Goal: Information Seeking & Learning: Check status

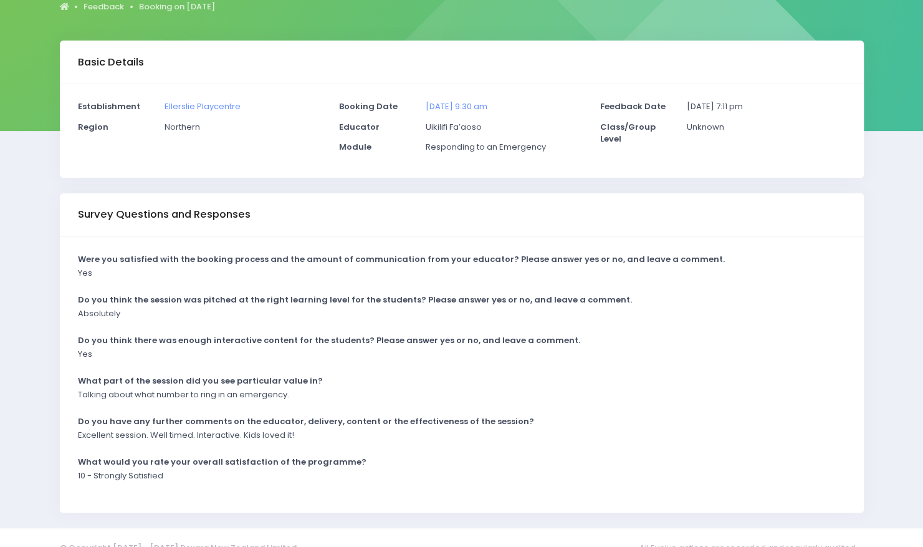
scroll to position [150, 0]
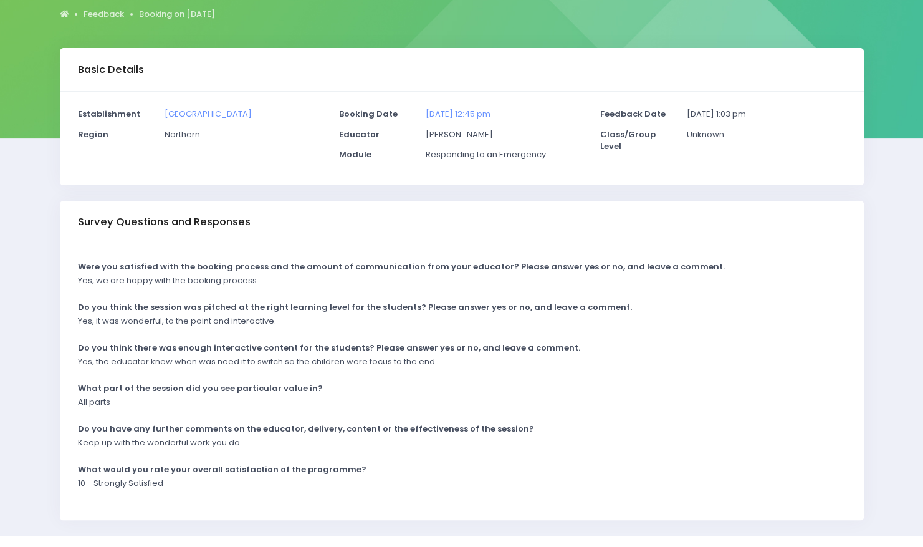
scroll to position [146, 0]
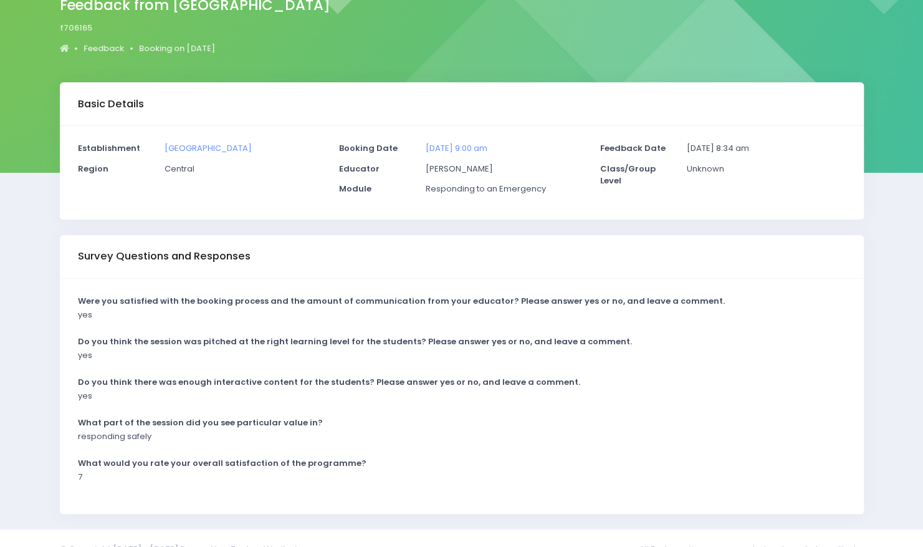
scroll to position [130, 0]
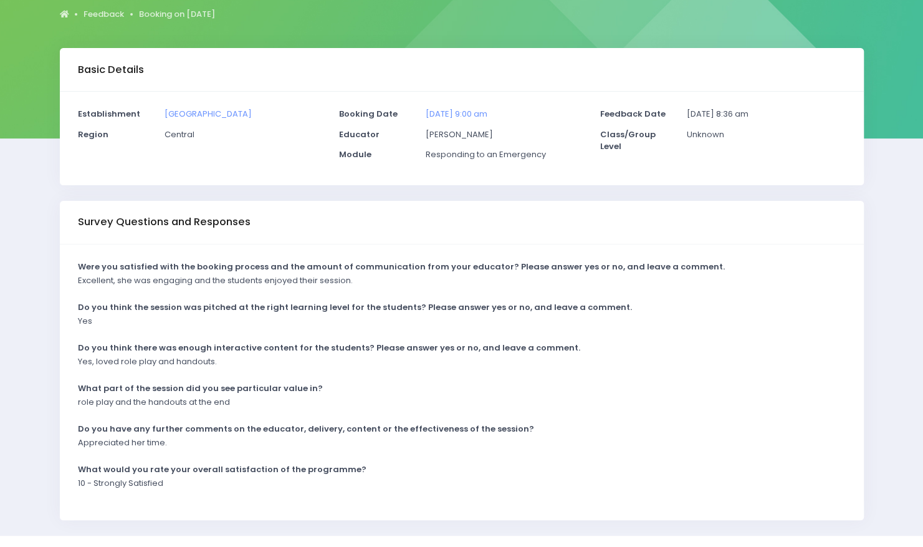
scroll to position [143, 0]
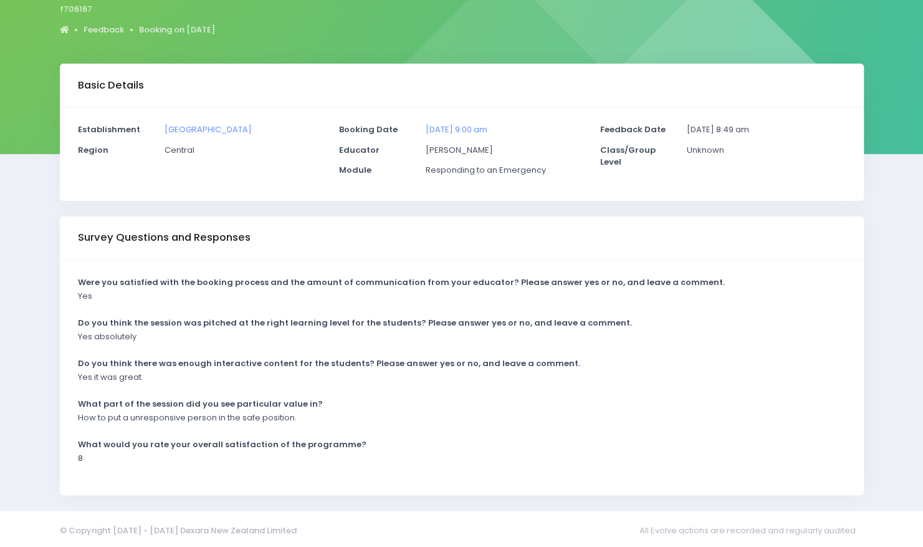
scroll to position [130, 0]
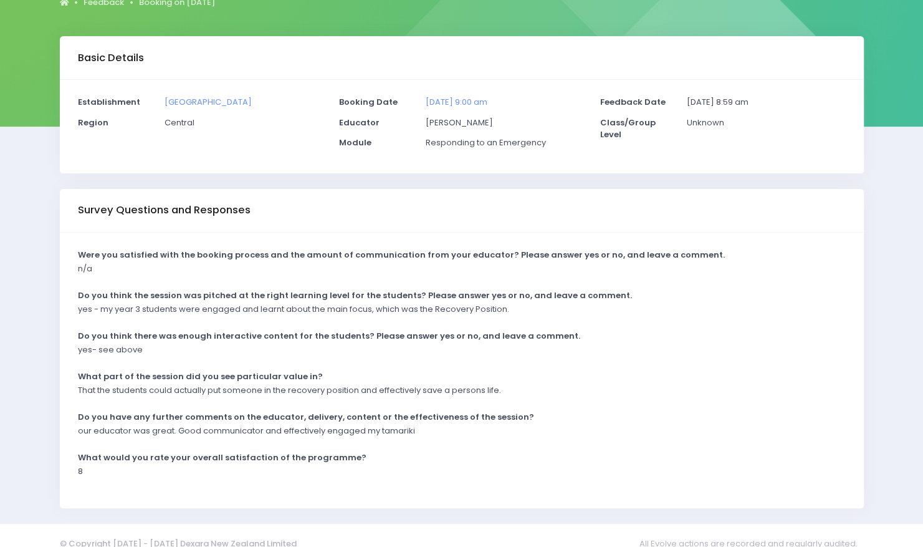
scroll to position [158, 0]
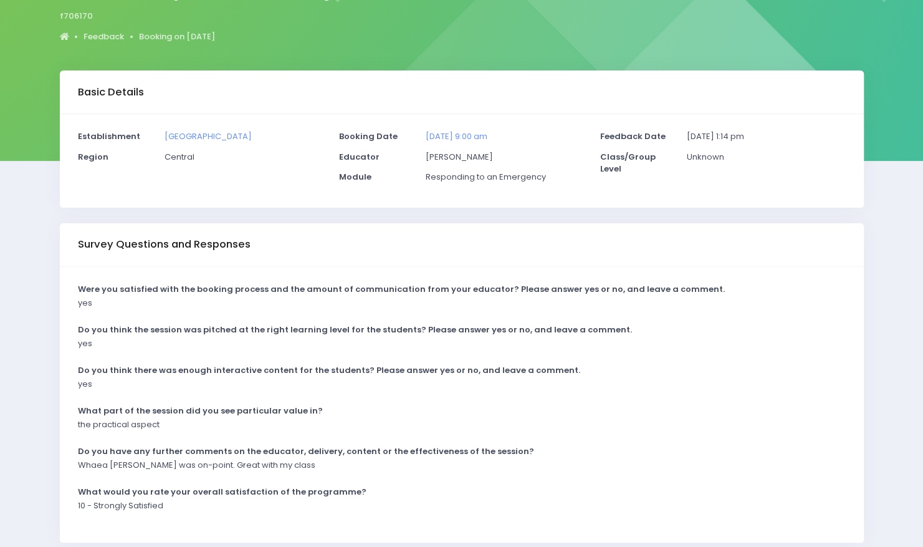
scroll to position [90, 0]
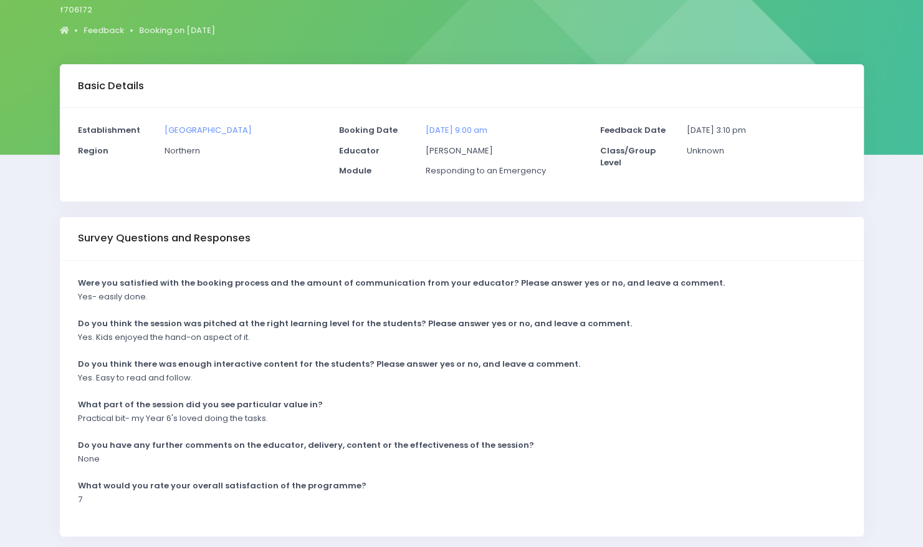
scroll to position [127, 0]
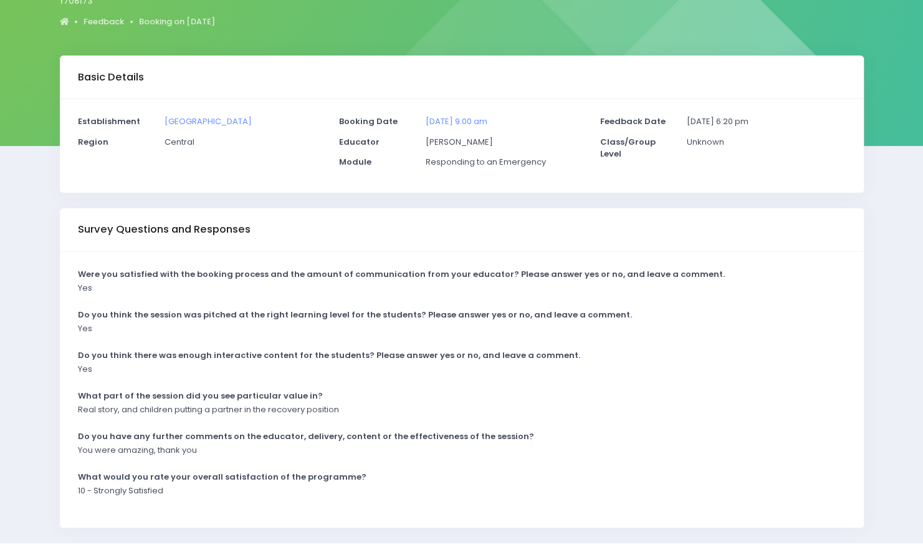
scroll to position [136, 0]
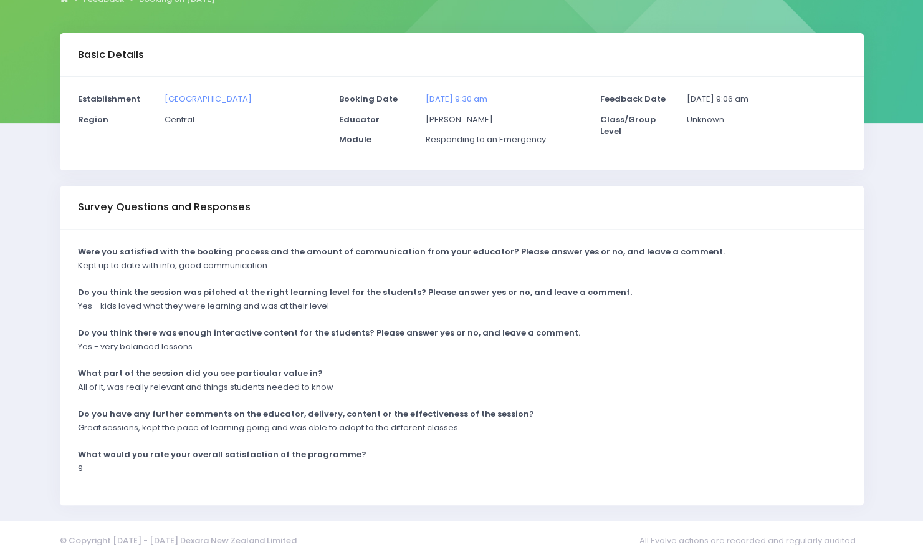
scroll to position [161, 0]
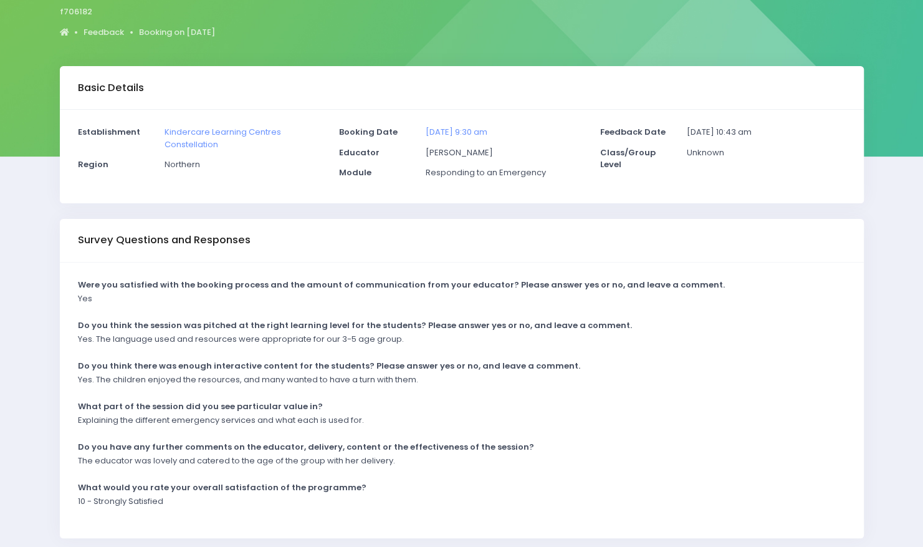
scroll to position [118, 0]
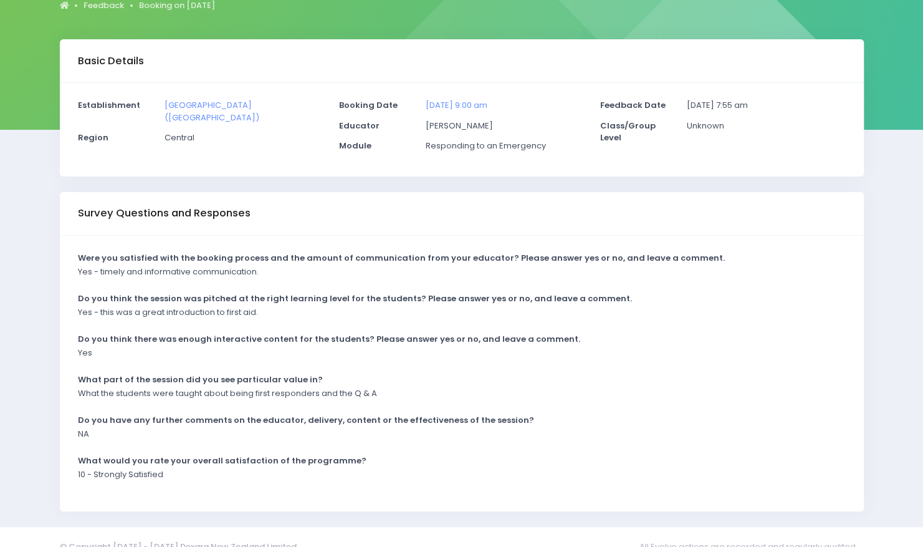
scroll to position [154, 0]
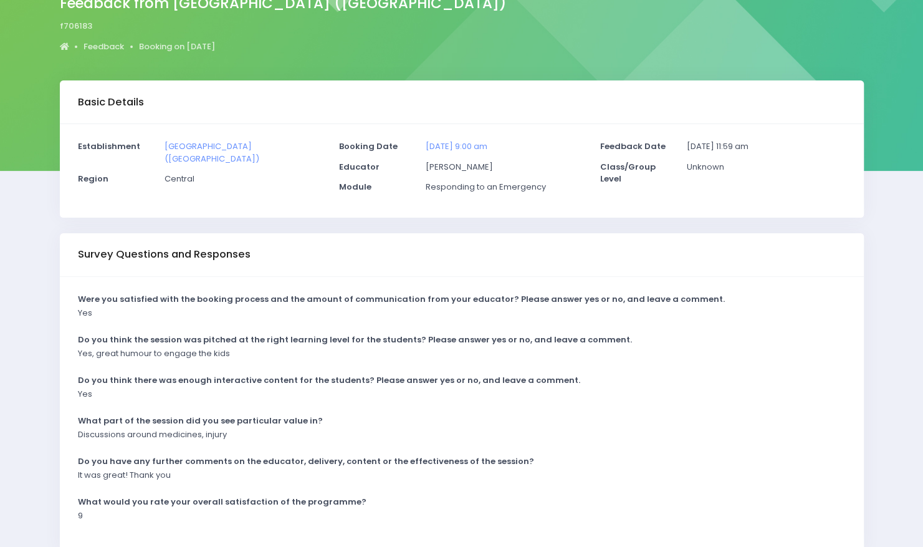
scroll to position [110, 0]
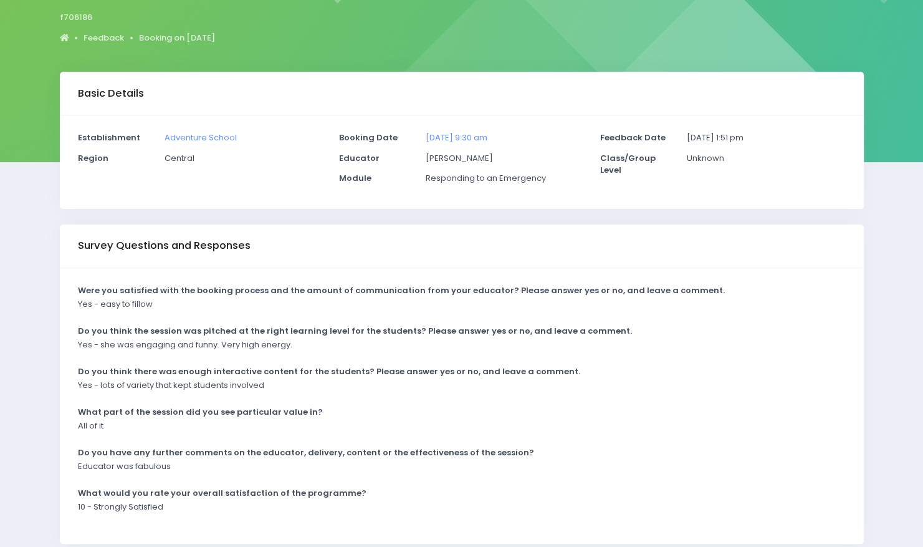
scroll to position [135, 0]
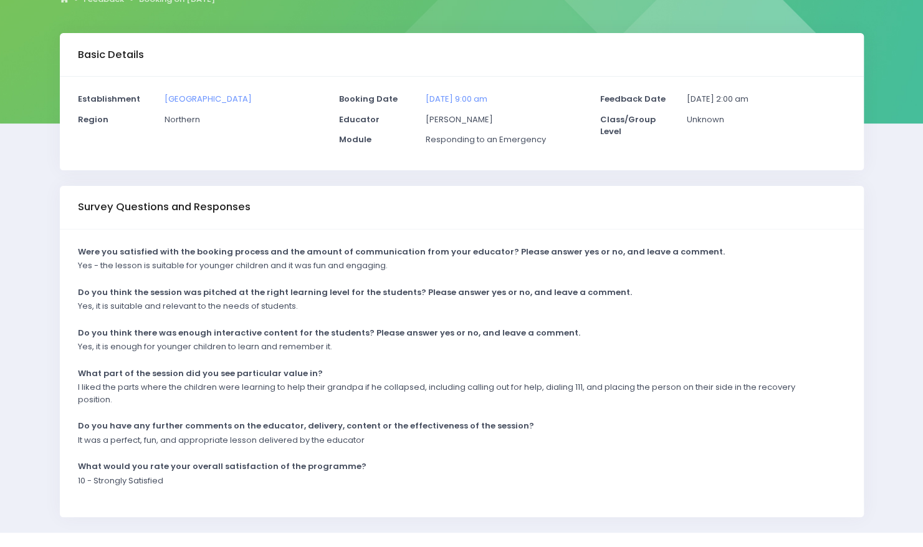
scroll to position [161, 0]
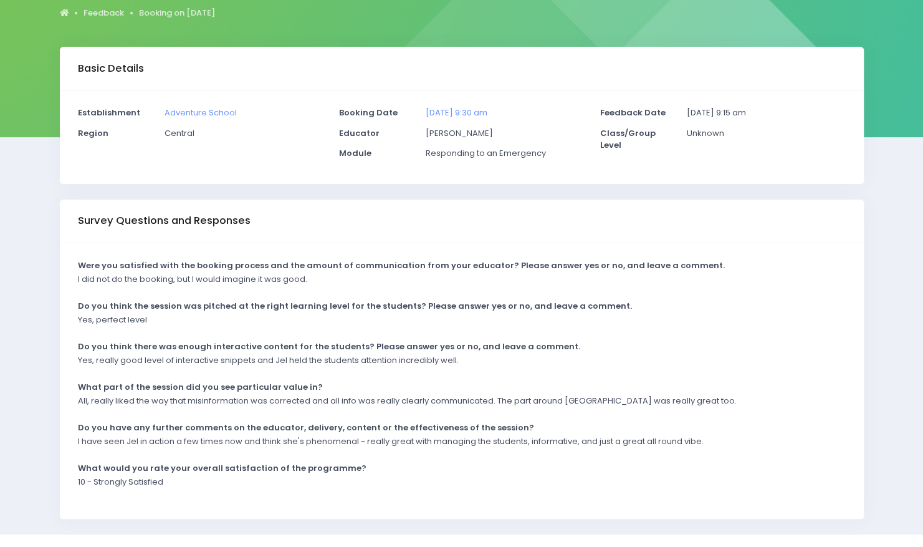
scroll to position [171, 0]
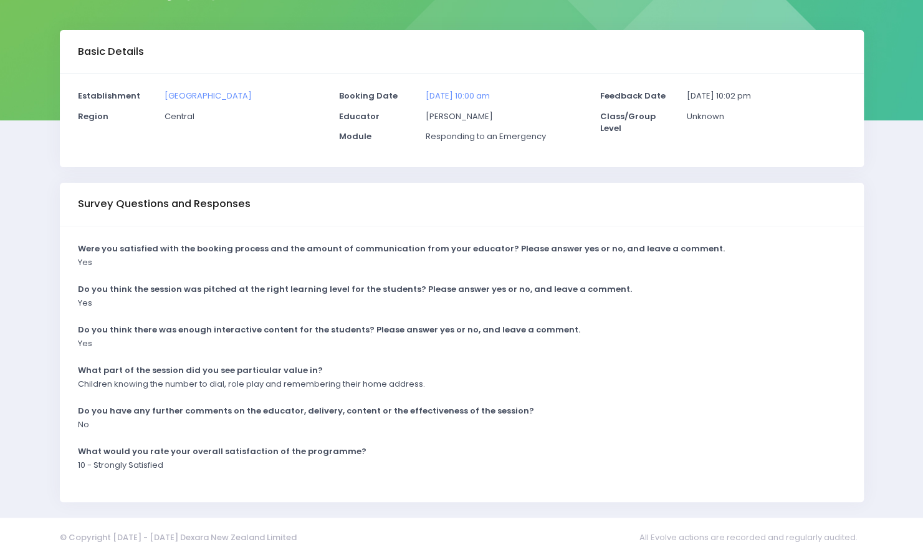
scroll to position [171, 0]
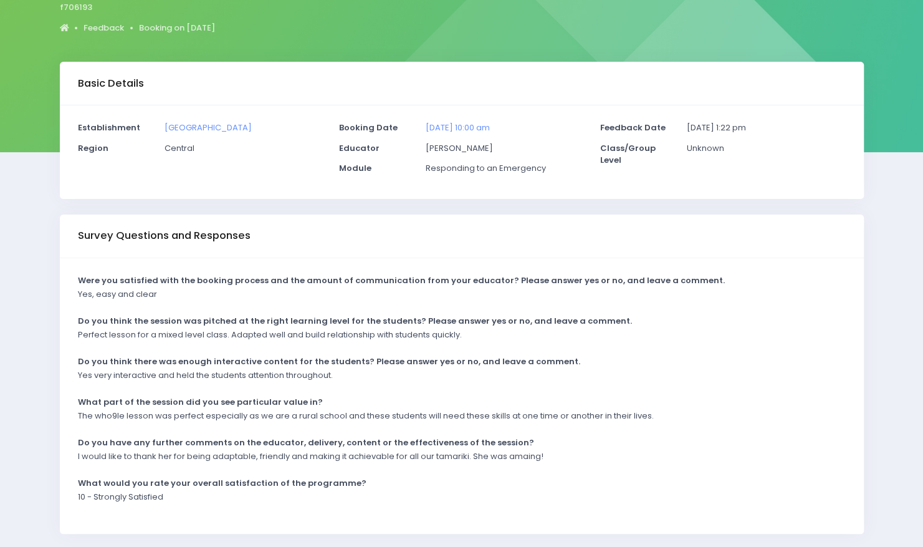
scroll to position [171, 0]
